Goal: Ask a question

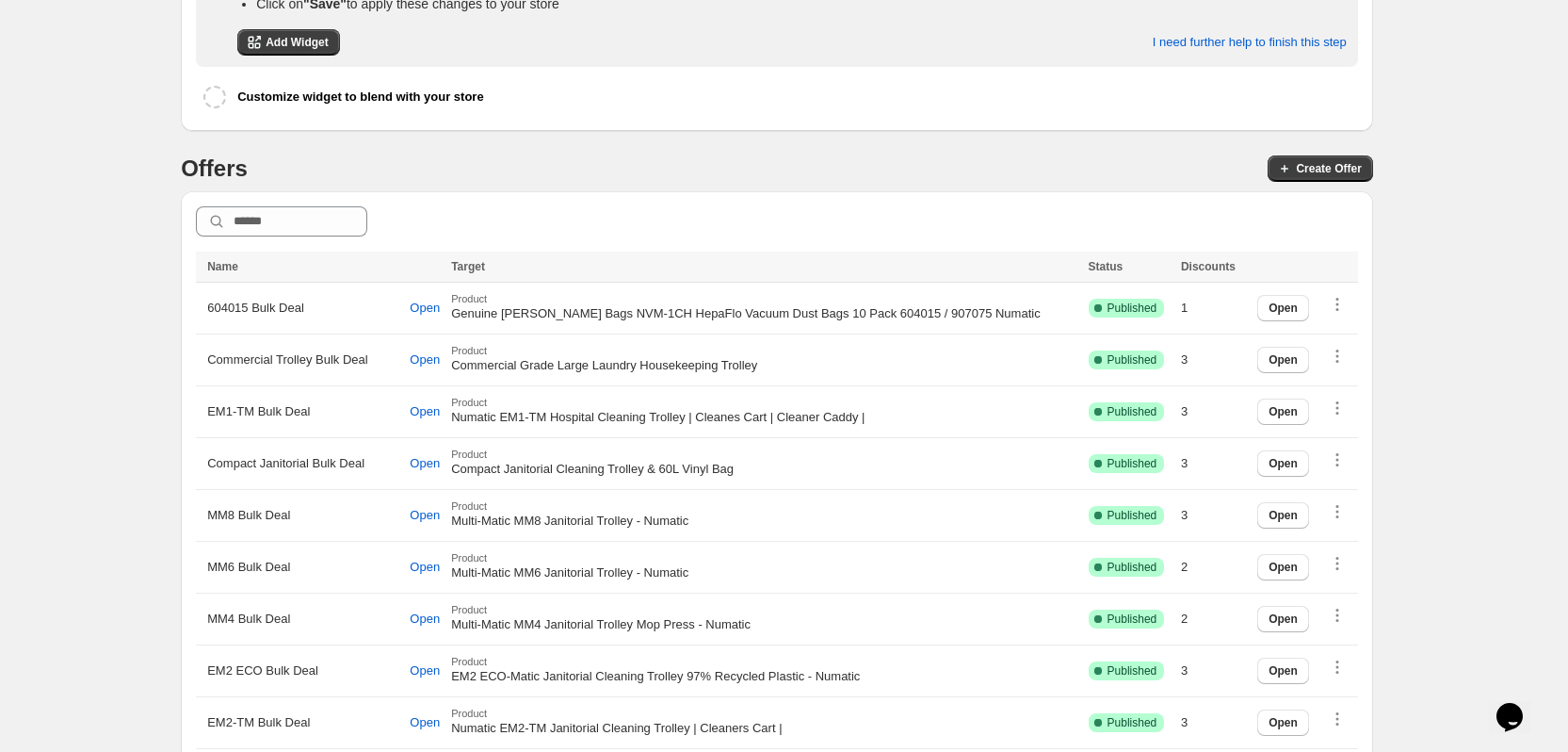
click at [1525, 715] on div "Opens Chat This icon Opens the chat window." at bounding box center [1510, 716] width 30 height 30
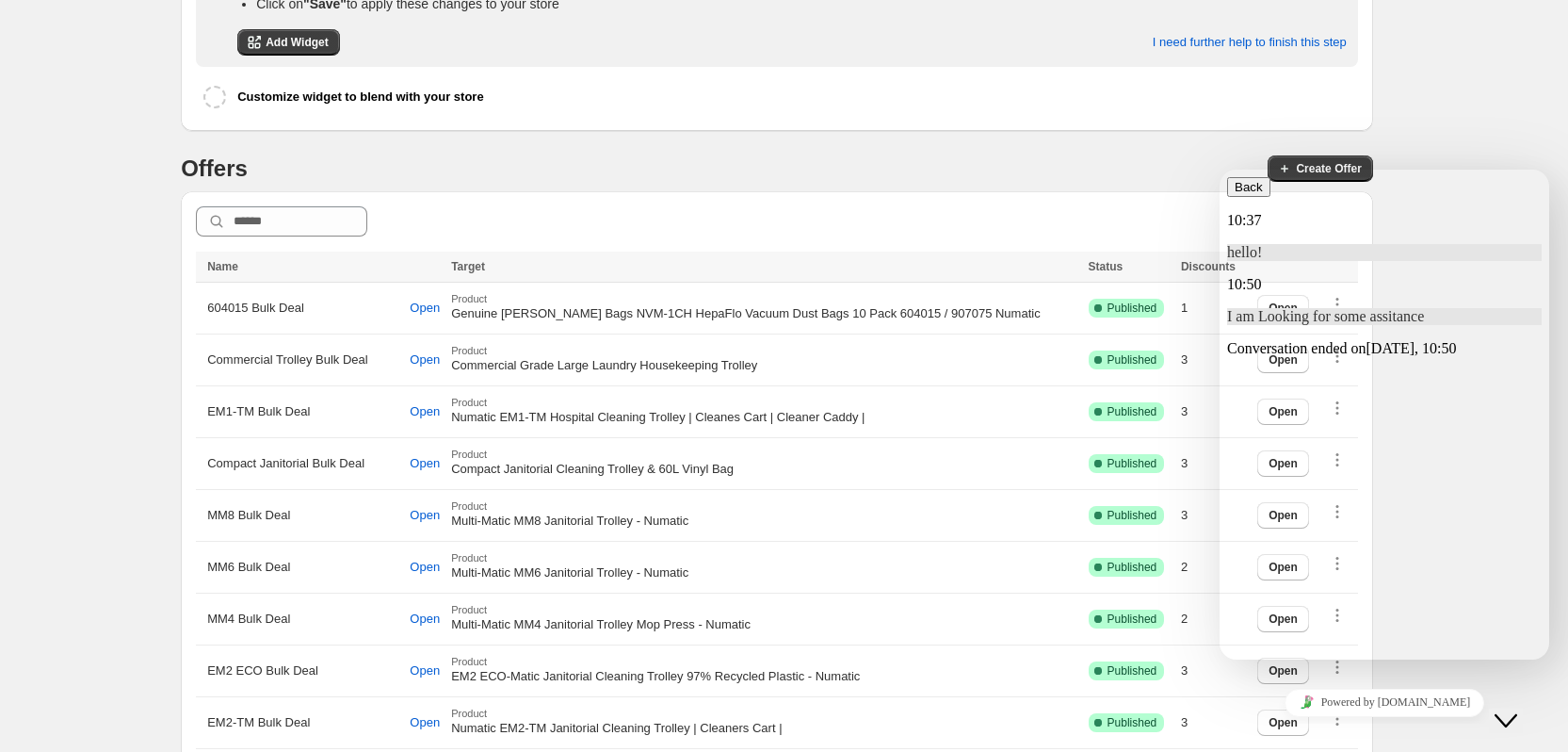
click at [1398, 357] on div "10:37 hello! 10:50 I am Looking for some assitance Conversation ended on Today,…" at bounding box center [1385, 285] width 315 height 145
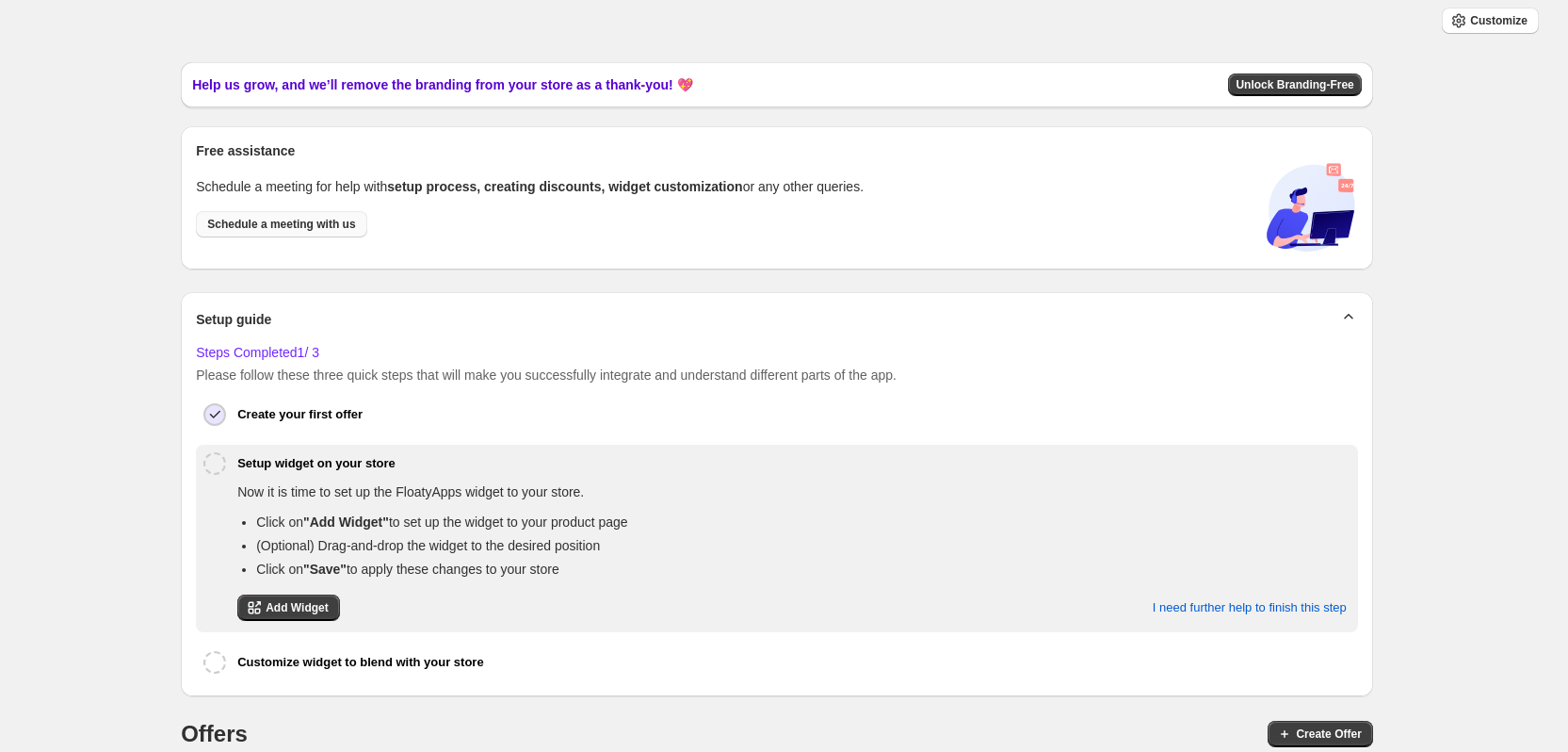
click at [261, 222] on span "Schedule a meeting with us" at bounding box center [281, 223] width 147 height 15
click at [1524, 11] on icon "button" at bounding box center [1514, 18] width 19 height 19
click at [1477, 97] on div "Help" at bounding box center [1494, 118] width 131 height 42
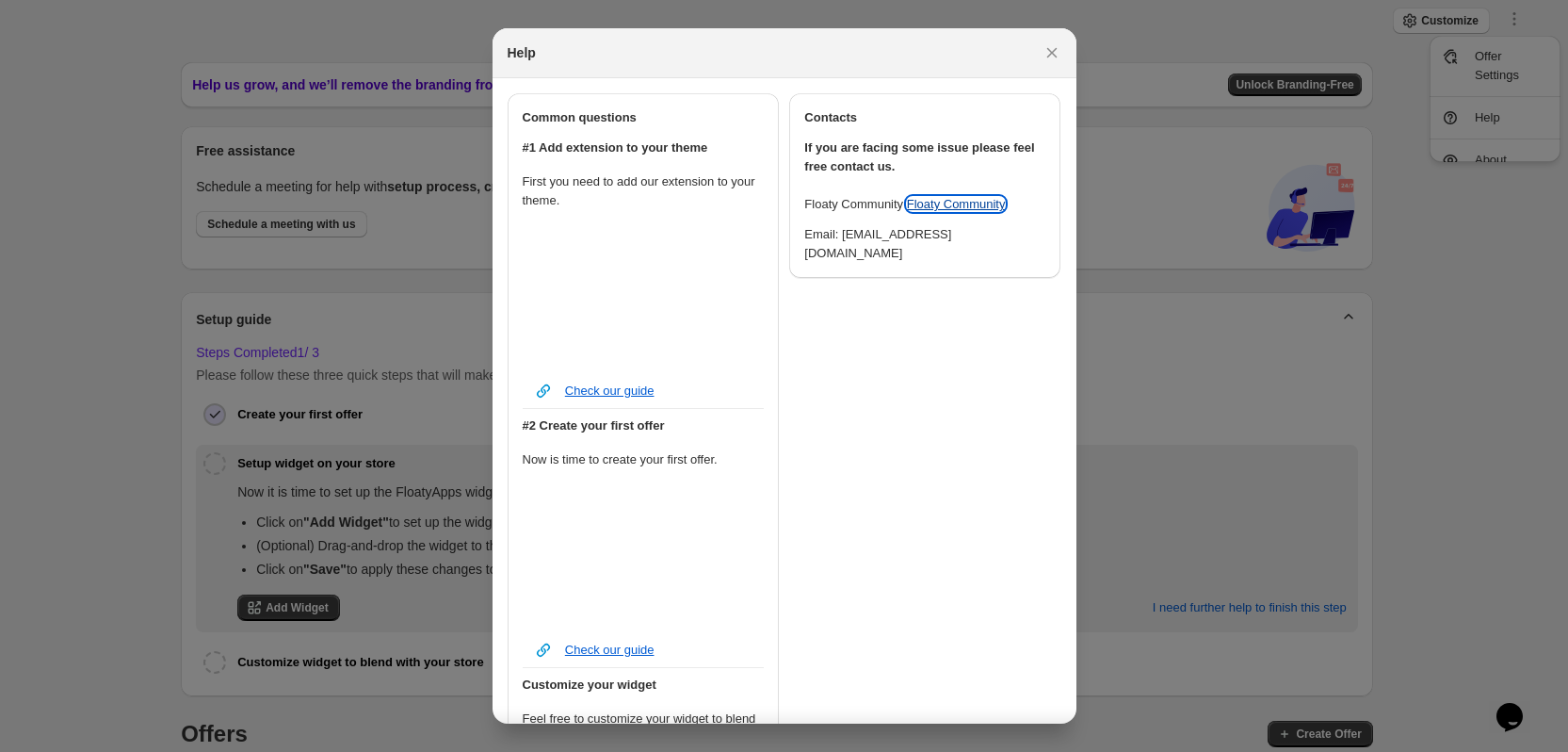
click at [961, 205] on link "Floaty Community" at bounding box center [956, 204] width 99 height 14
